Goal: Information Seeking & Learning: Learn about a topic

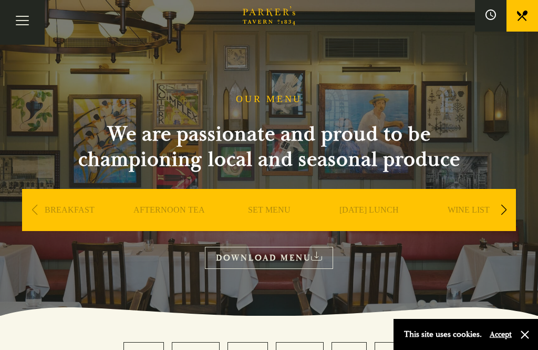
click at [174, 208] on link "AFTERNOON TEA" at bounding box center [170, 226] width 72 height 42
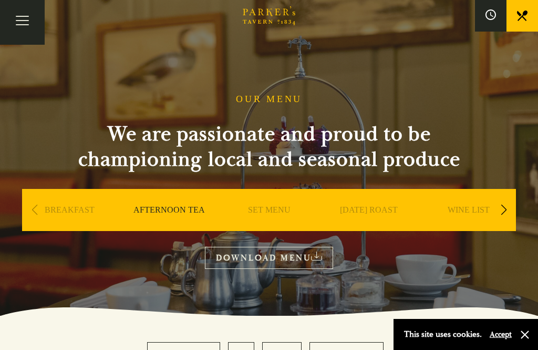
click at [234, 251] on link "DOWNLOAD MENU" at bounding box center [269, 258] width 128 height 22
click at [260, 210] on link "SET MENU" at bounding box center [269, 226] width 43 height 42
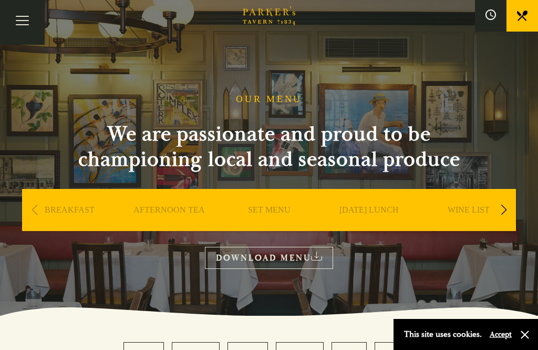
click at [154, 210] on link "AFTERNOON TEA" at bounding box center [170, 226] width 72 height 42
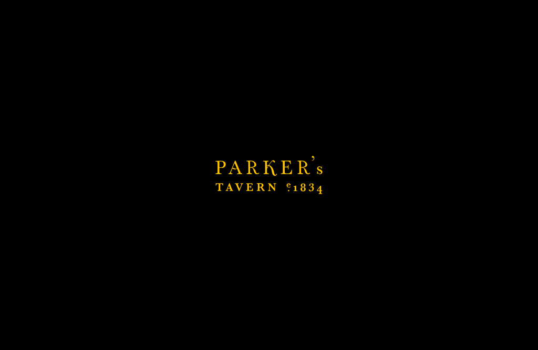
click at [60, 271] on section "OUR MENU We are passionate and proud to be championing local and seasonal produ…" at bounding box center [269, 158] width 538 height 316
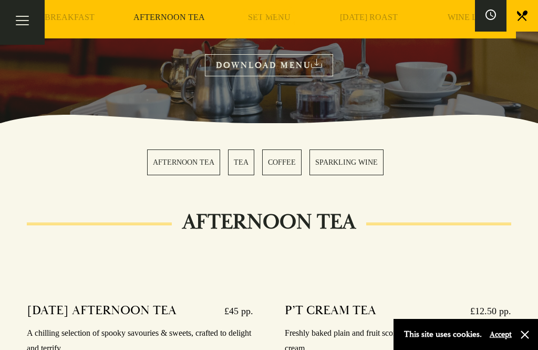
scroll to position [192, 0]
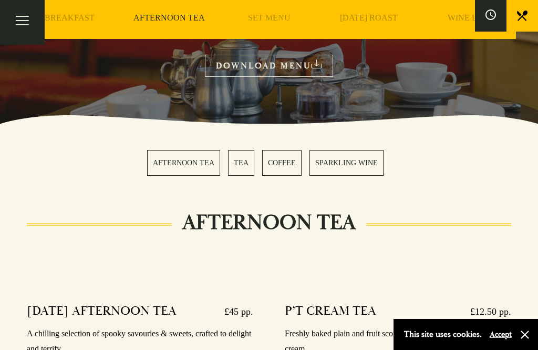
click at [160, 22] on link "AFTERNOON TEA" at bounding box center [170, 34] width 72 height 42
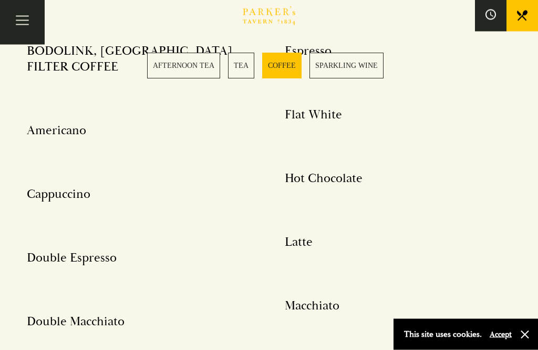
scroll to position [1789, 0]
click at [14, 26] on button "Toggle navigation" at bounding box center [22, 22] width 45 height 45
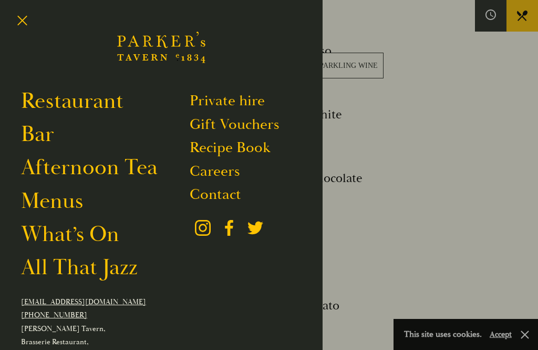
click at [32, 207] on link "Menus" at bounding box center [52, 200] width 62 height 27
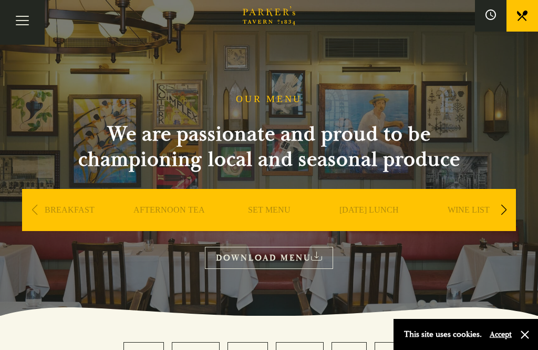
click at [155, 211] on link "AFTERNOON TEA" at bounding box center [170, 226] width 72 height 42
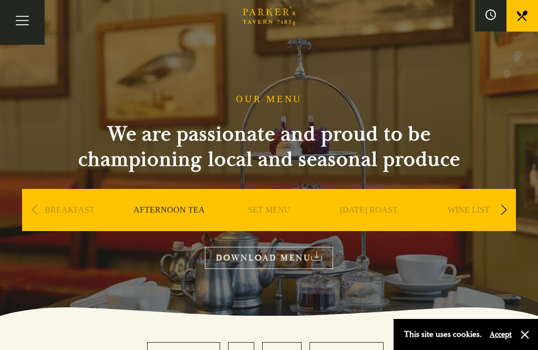
click at [236, 255] on link "DOWNLOAD MENU" at bounding box center [269, 258] width 128 height 22
